Goal: Find contact information: Find contact information

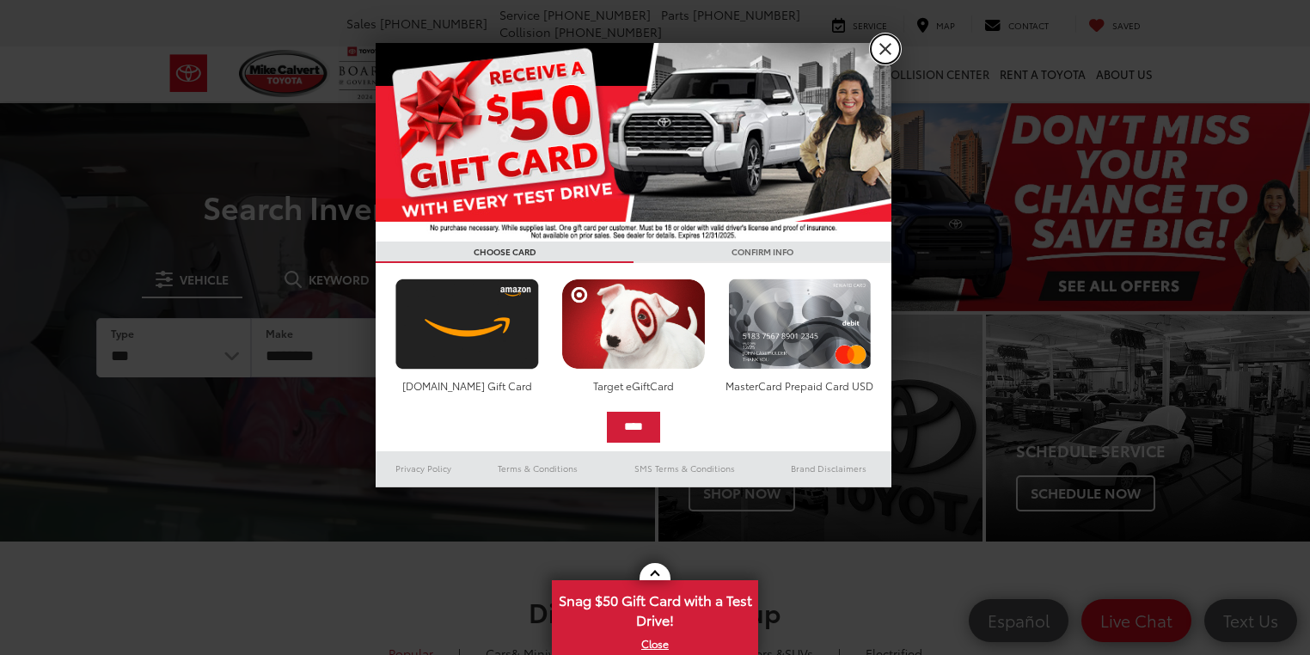
click at [884, 61] on link "X" at bounding box center [885, 48] width 29 height 29
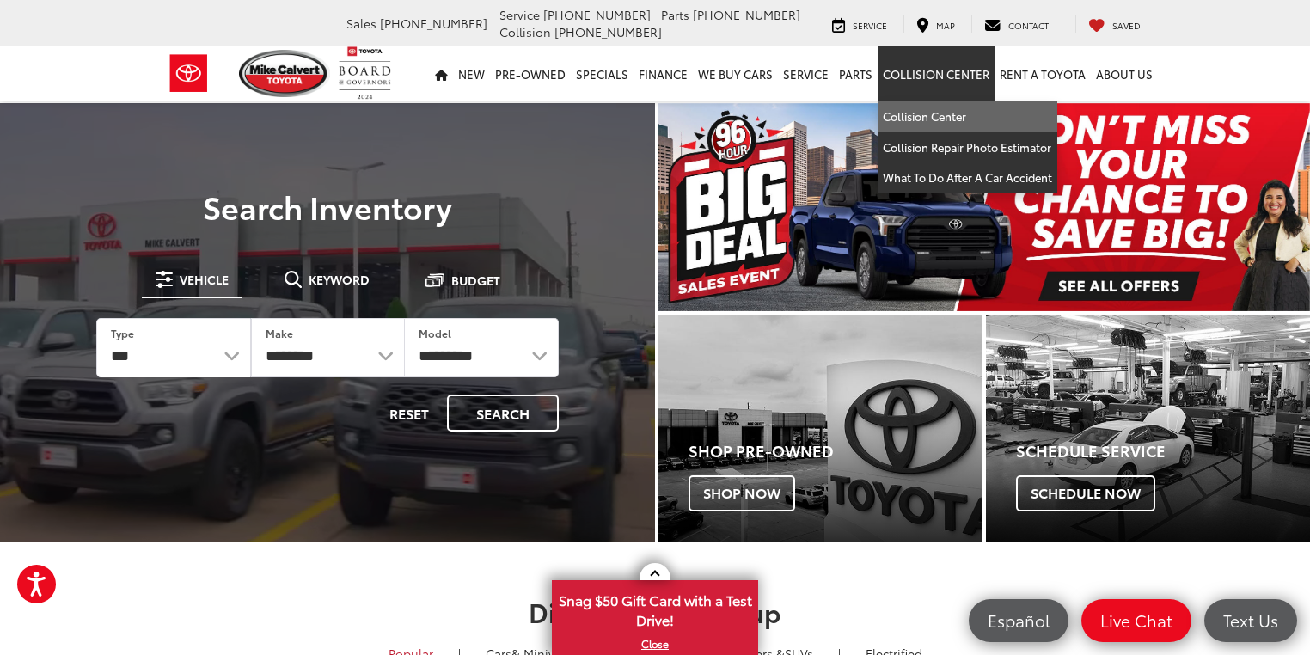
click at [888, 37] on ul "​ ▼ Sales 713-597-5313 Service 346-577-8734 Parts 713-561-5088 Collision 713-55…" at bounding box center [744, 23] width 828 height 34
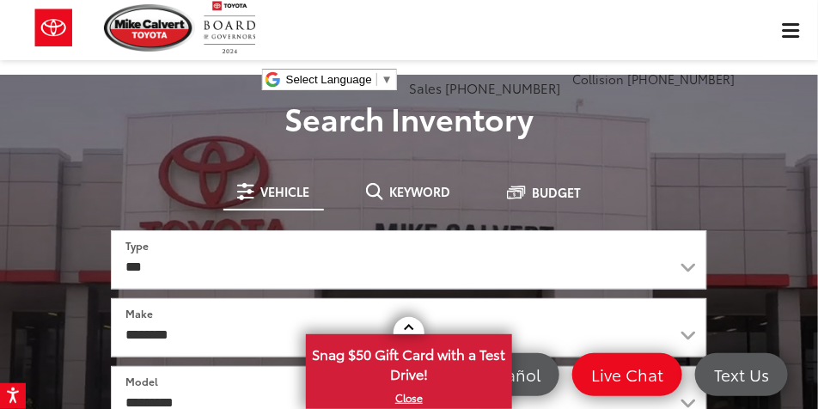
click at [659, 119] on h3 "Search Inventory" at bounding box center [409, 118] width 793 height 34
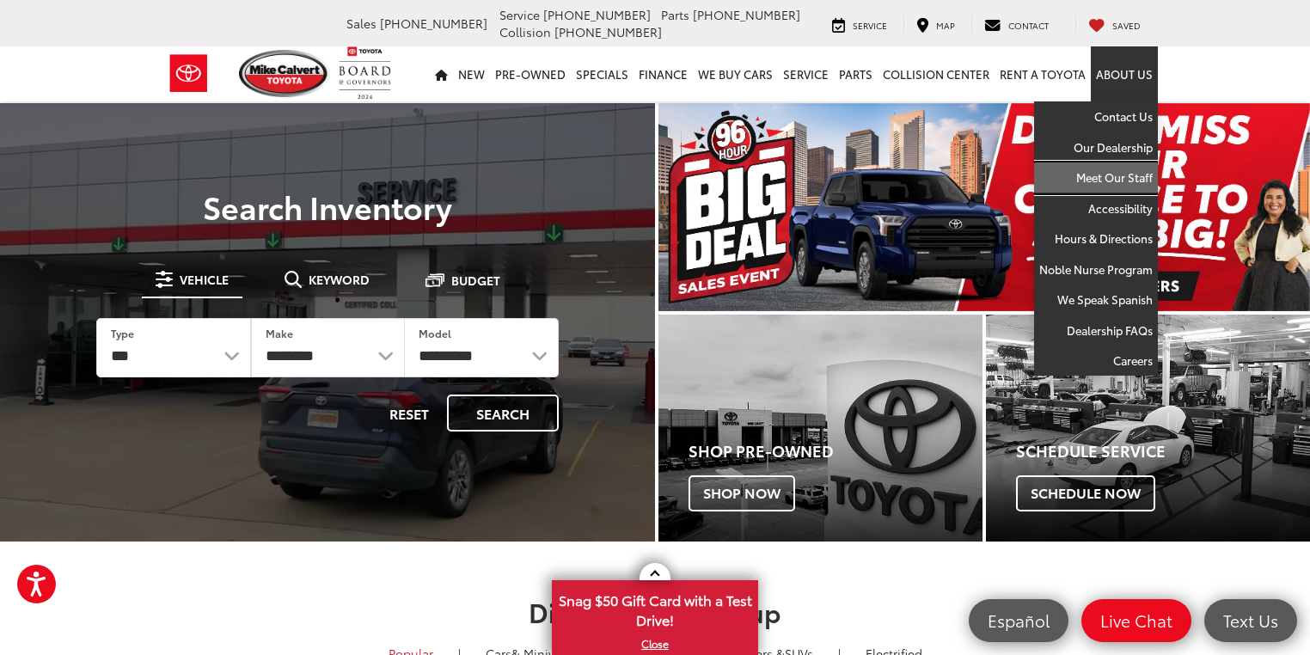
click at [1097, 180] on link "Meet Our Staff" at bounding box center [1096, 177] width 124 height 31
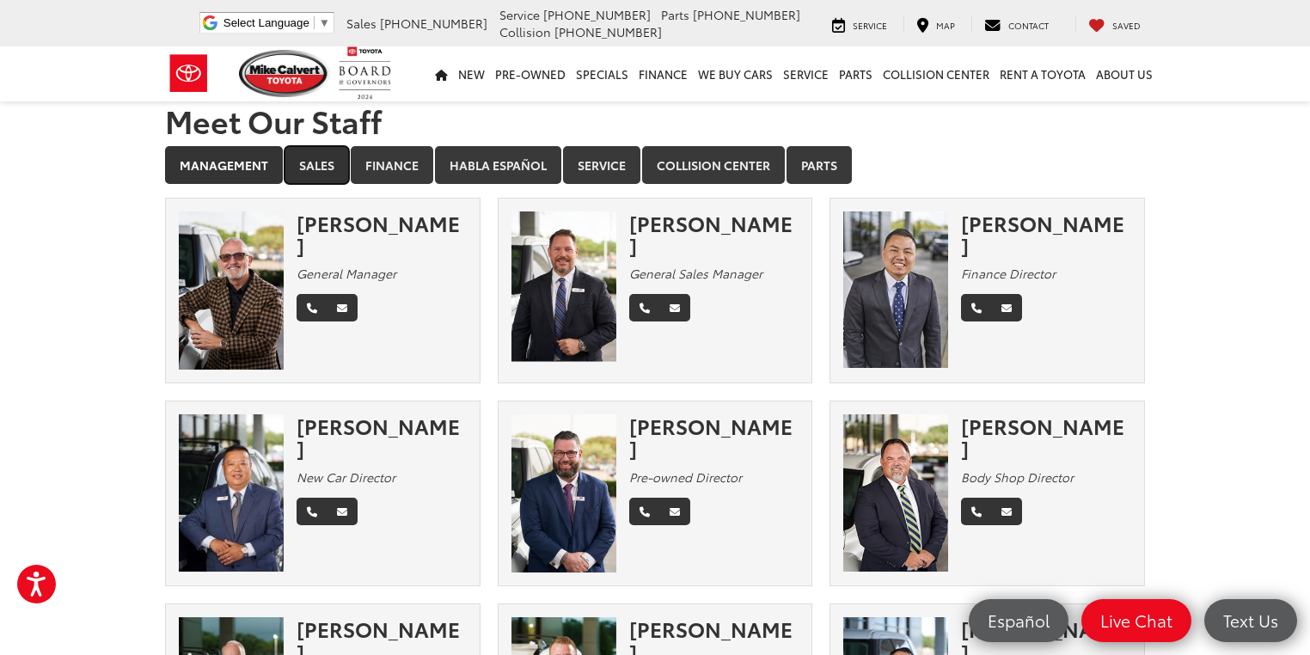
click at [322, 168] on link "Sales" at bounding box center [317, 165] width 64 height 38
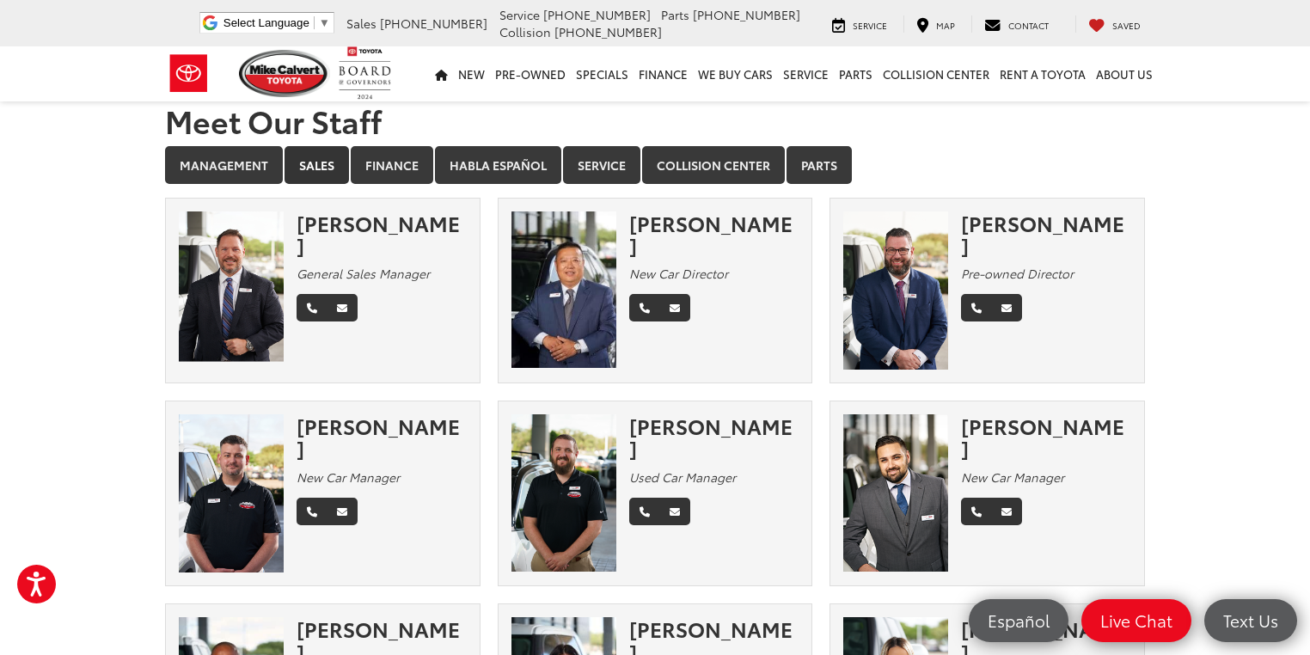
click at [1058, 236] on div "Wesley Worton Pre-owned Director" at bounding box center [1052, 269] width 183 height 117
click at [597, 505] on img at bounding box center [563, 492] width 105 height 157
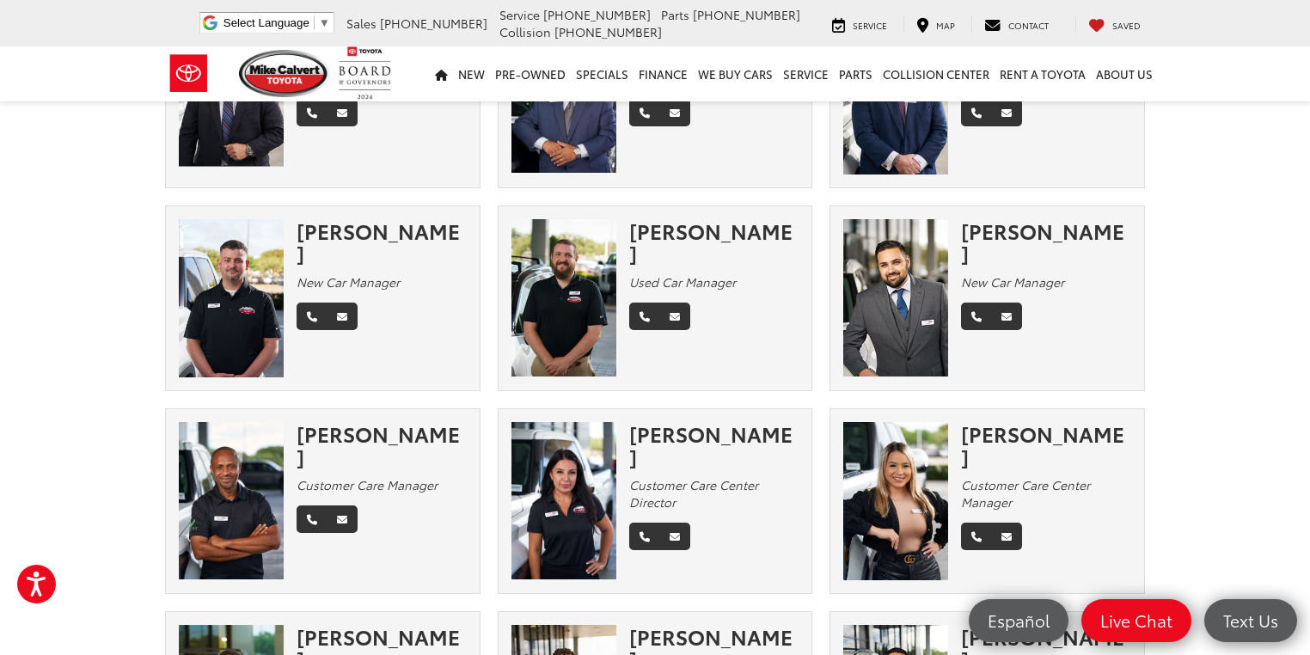
scroll to position [275, 0]
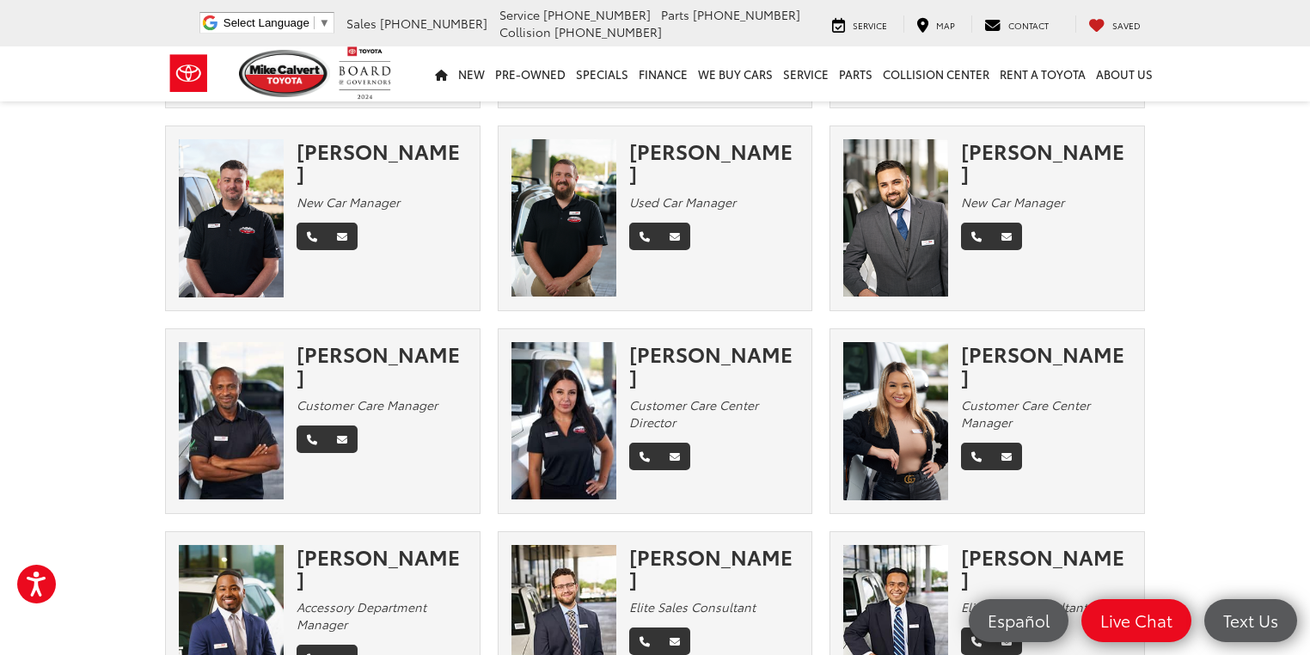
click at [1043, 364] on div "Rebecca Vega" at bounding box center [1046, 365] width 170 height 46
click at [903, 403] on img at bounding box center [895, 420] width 105 height 157
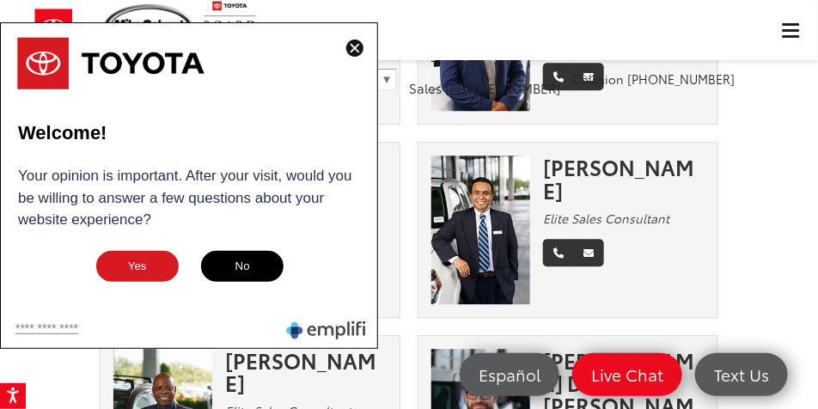
scroll to position [991, 0]
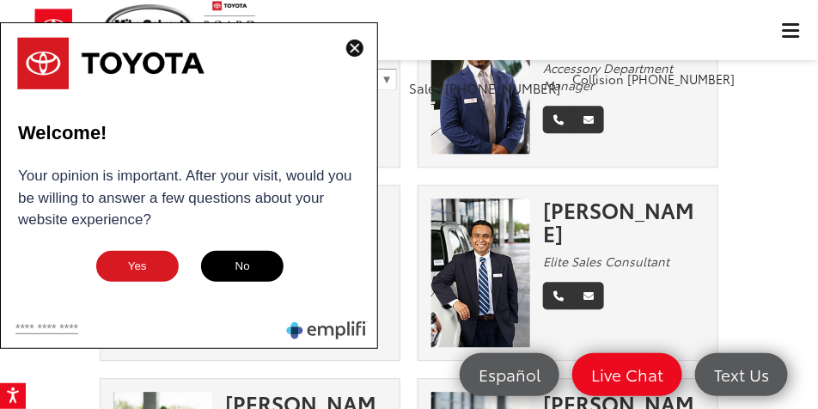
click at [358, 56] on img at bounding box center [354, 48] width 17 height 17
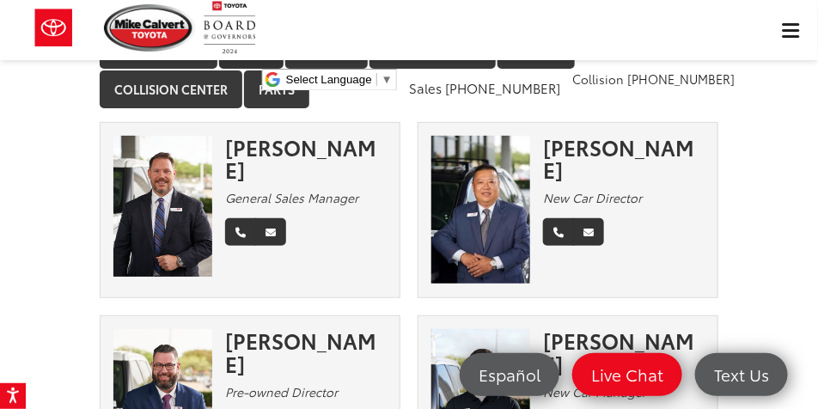
scroll to position [0, 0]
